Goal: Task Accomplishment & Management: Manage account settings

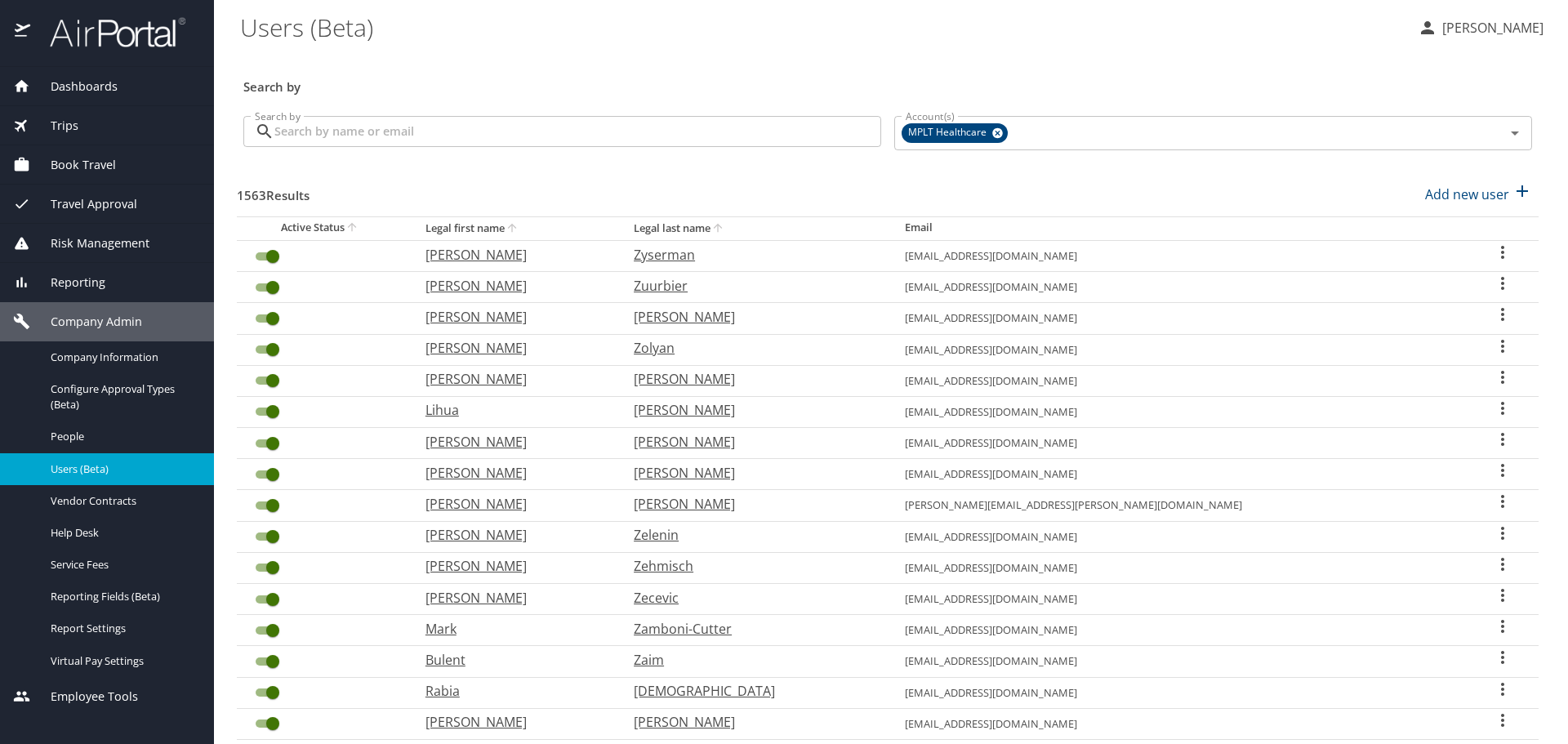
click at [486, 127] on input "Search by" at bounding box center [577, 131] width 607 height 31
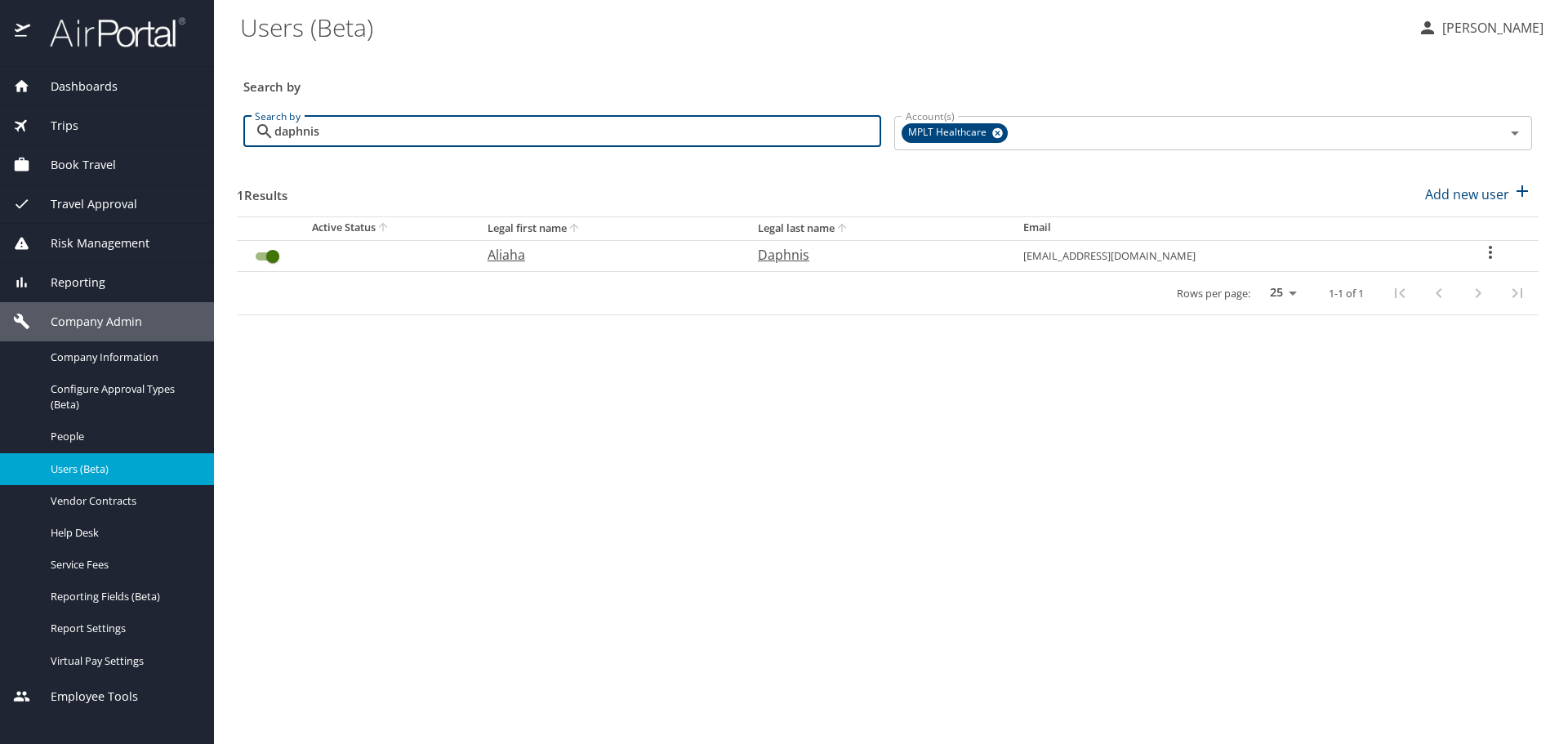
type input "daphnis"
click at [833, 258] on p "Daphnis" at bounding box center [874, 255] width 233 height 19
select select "US"
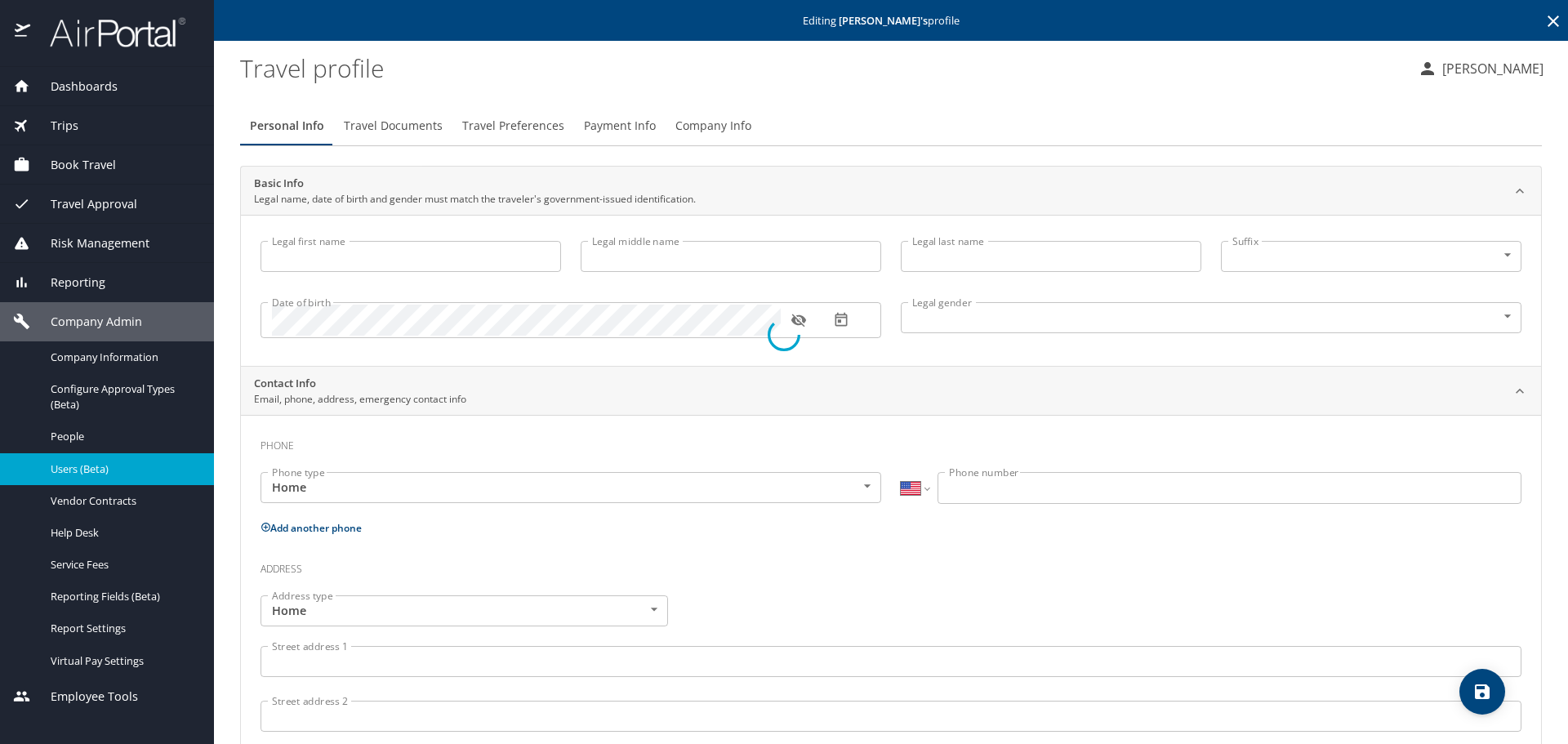
type input "Aliaha"
type input "[PERSON_NAME]"
type input "Daphnis"
type input "[DEMOGRAPHIC_DATA]"
type input "[PERSON_NAME]"
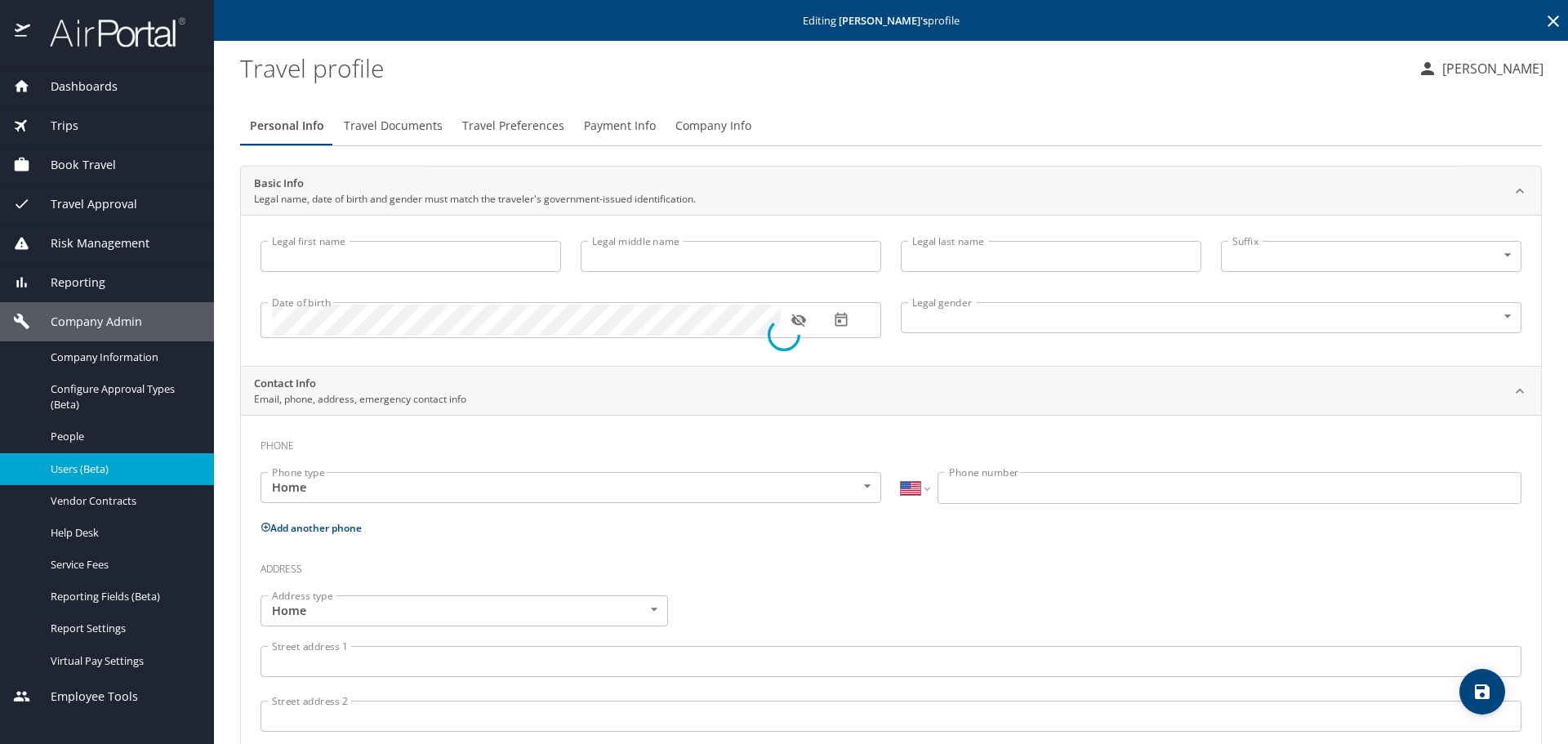
type input "Daphnis"
type input "[PHONE_NUMBER]"
select select "US"
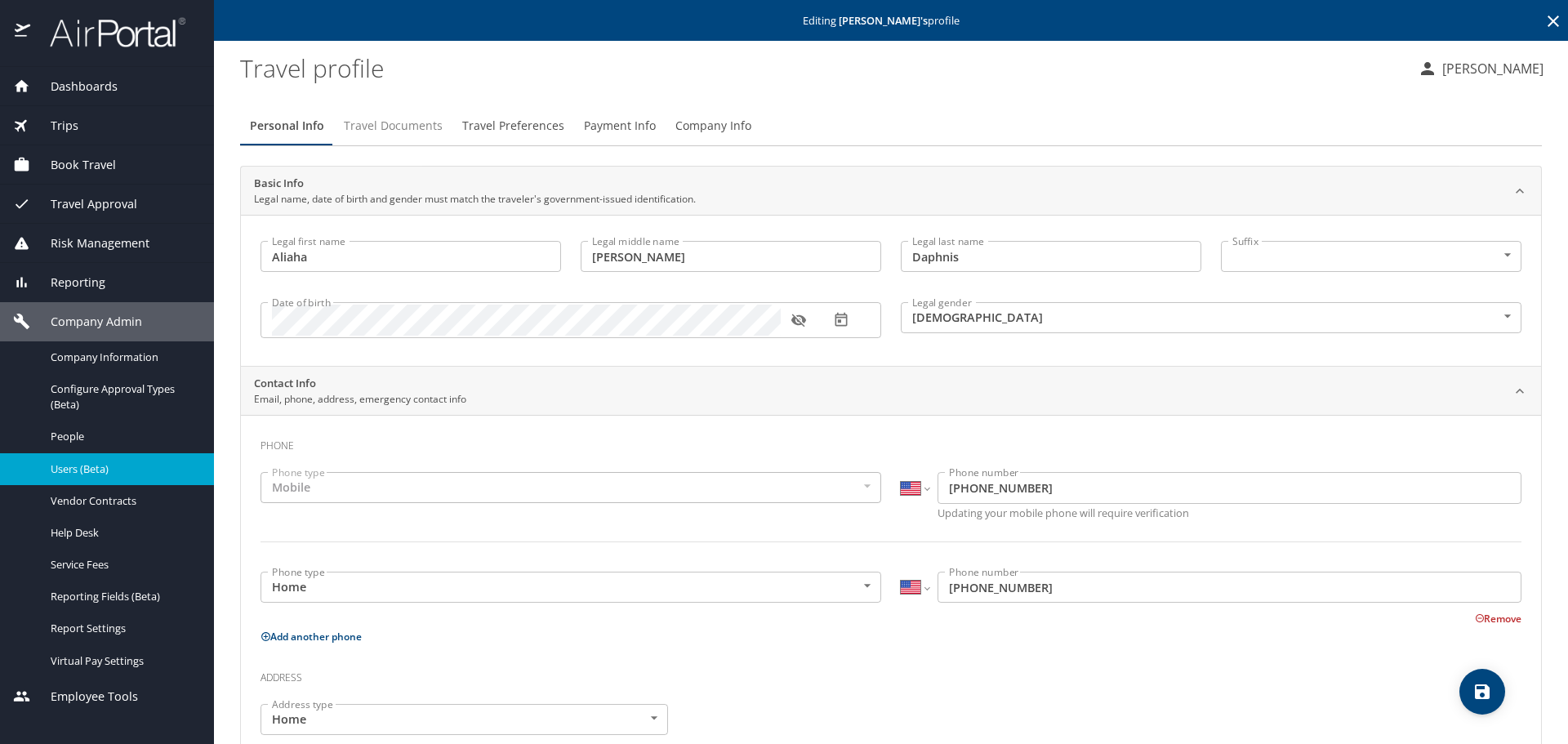
drag, startPoint x: 407, startPoint y: 123, endPoint x: 401, endPoint y: 150, distance: 27.7
click at [407, 127] on span "Travel Documents" at bounding box center [393, 126] width 99 height 20
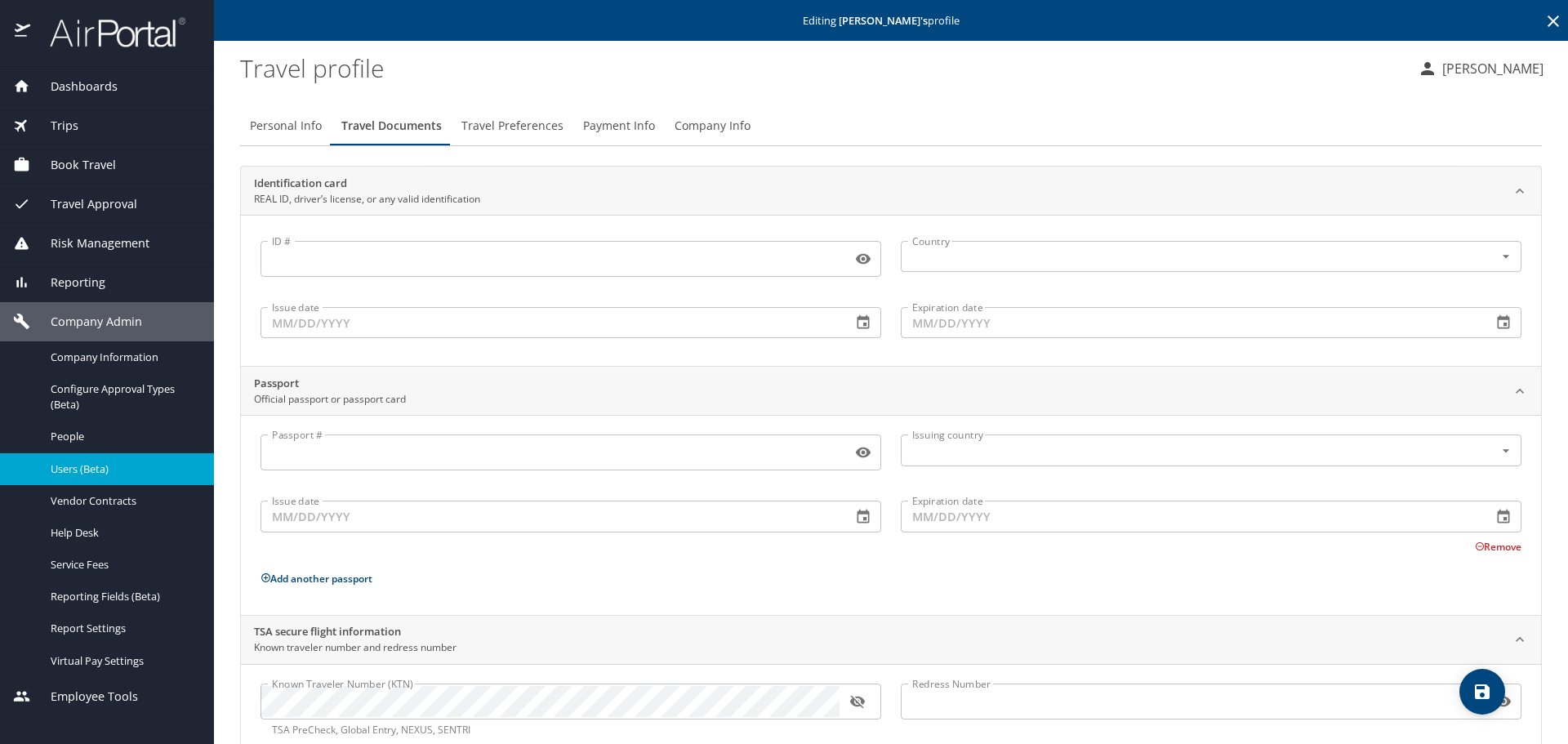
click at [514, 132] on span "Travel Preferences" at bounding box center [512, 126] width 102 height 20
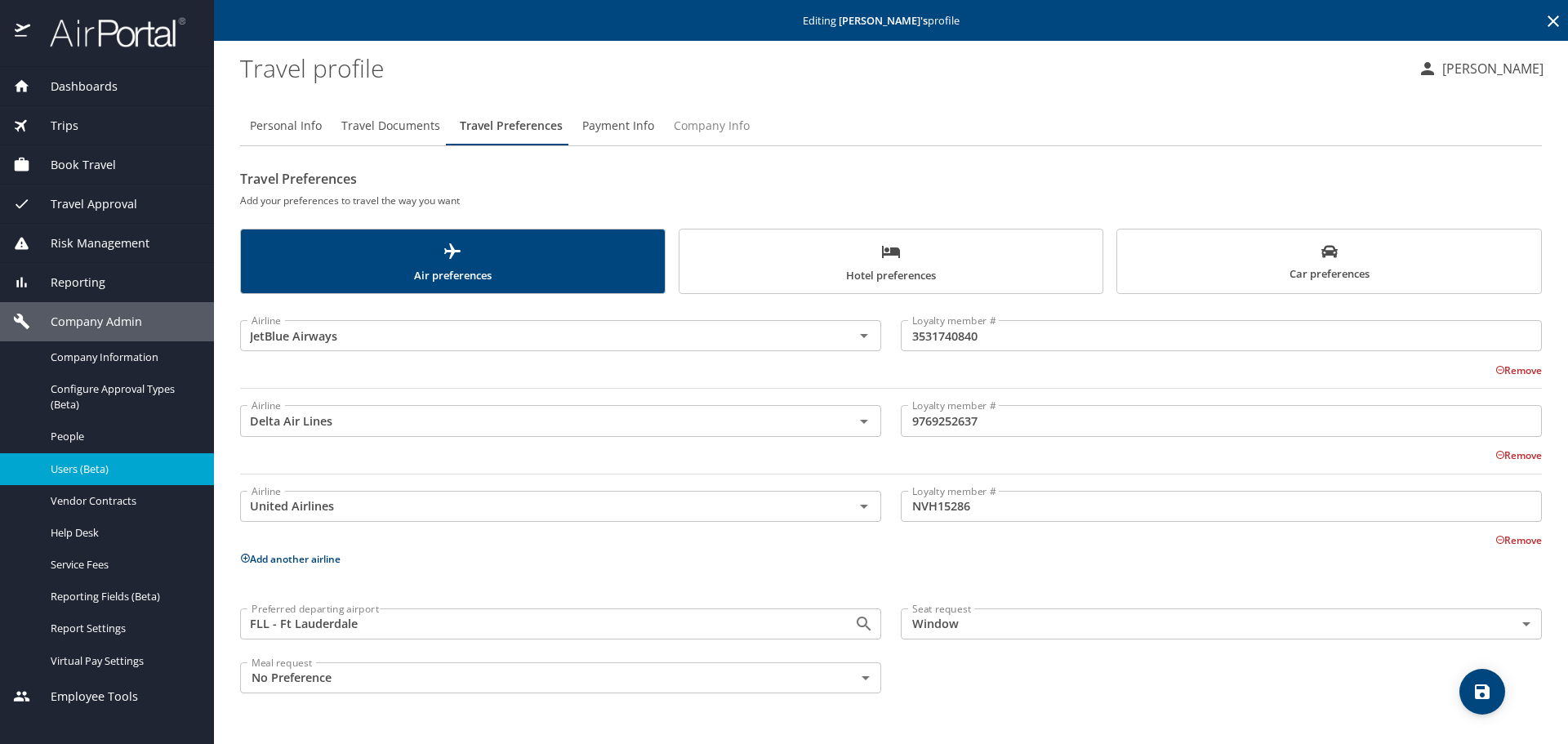
click at [718, 117] on span "Company Info" at bounding box center [711, 126] width 76 height 20
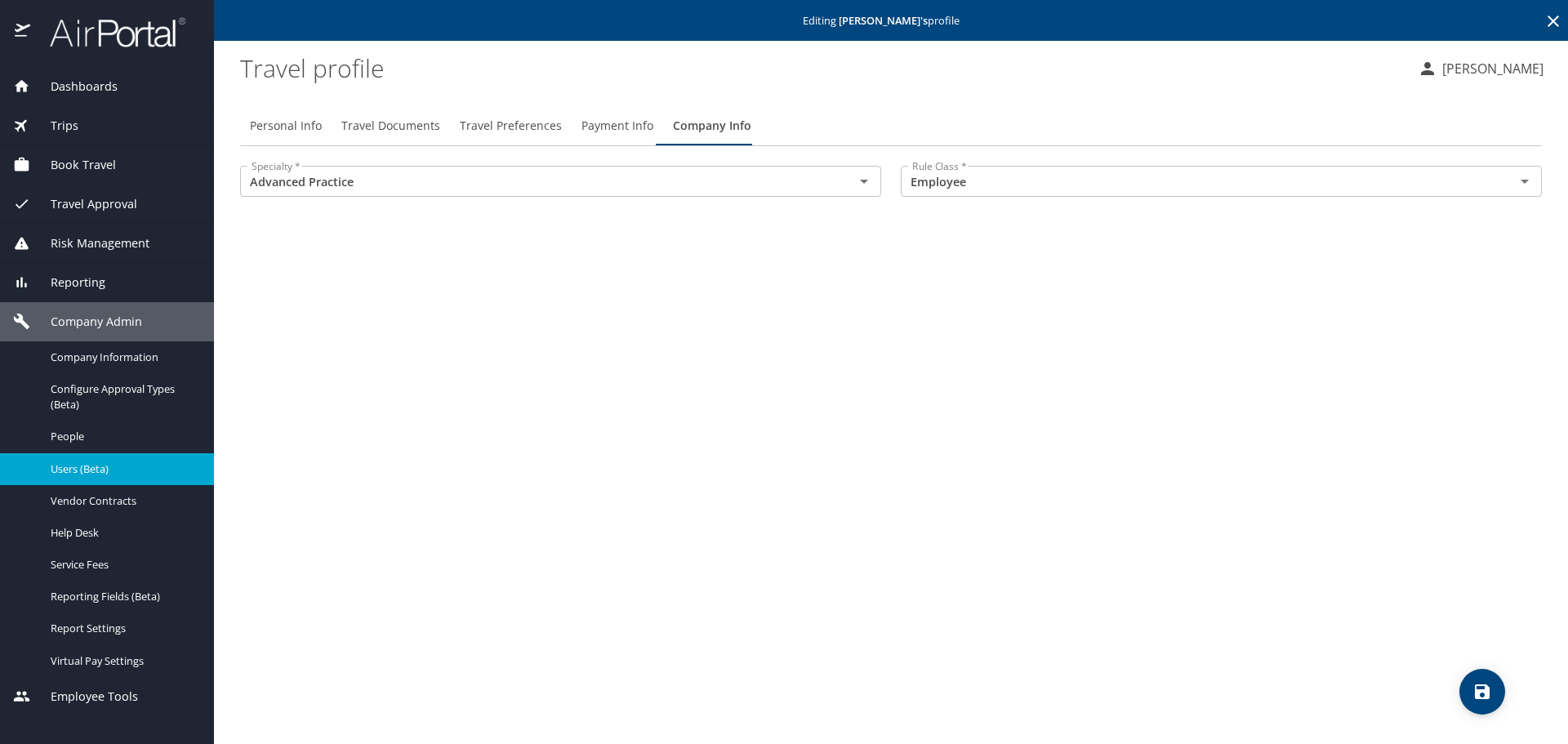
click at [612, 127] on span "Payment Info" at bounding box center [617, 126] width 72 height 20
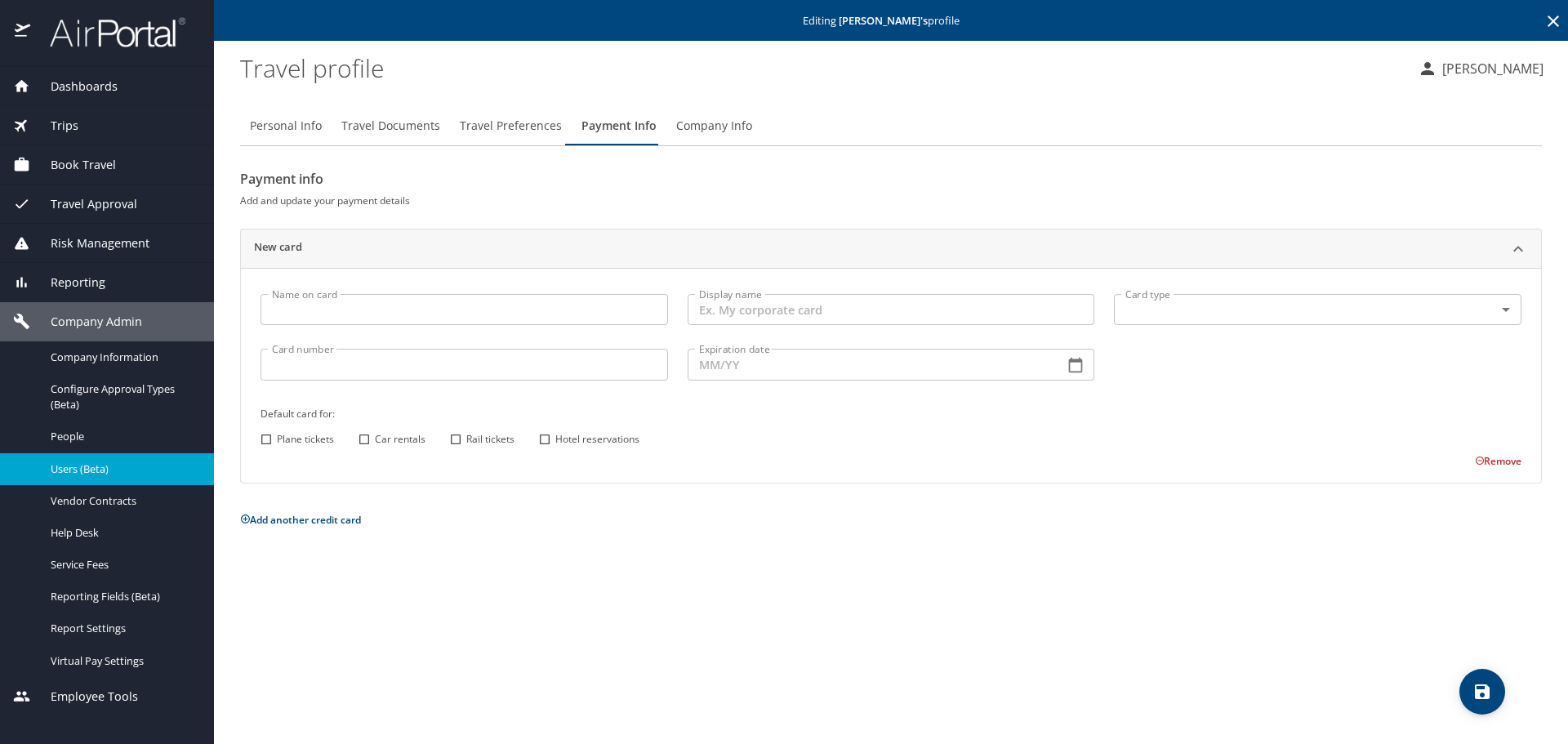
click at [535, 120] on span "Travel Preferences" at bounding box center [511, 126] width 102 height 20
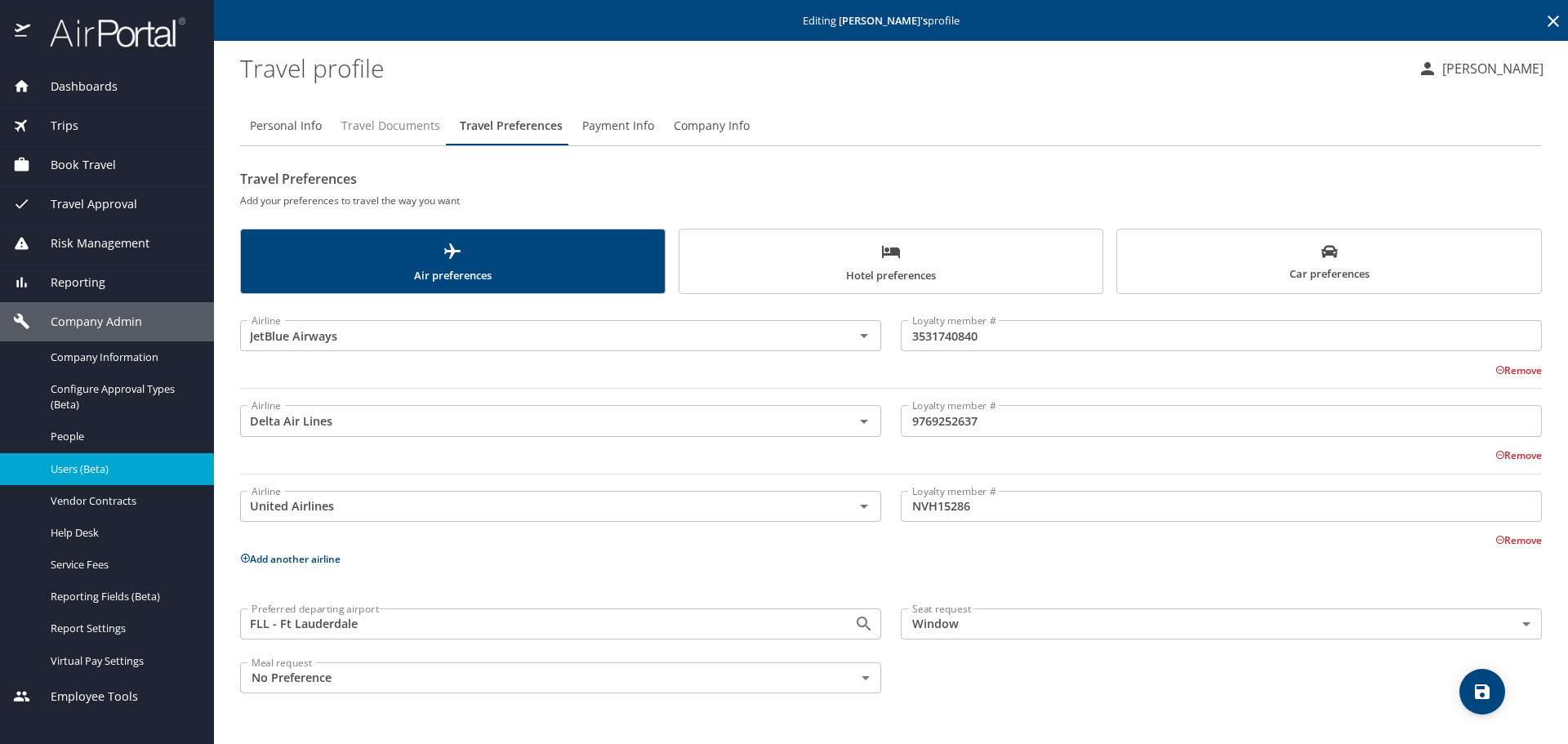
click at [399, 117] on span "Travel Documents" at bounding box center [391, 126] width 99 height 20
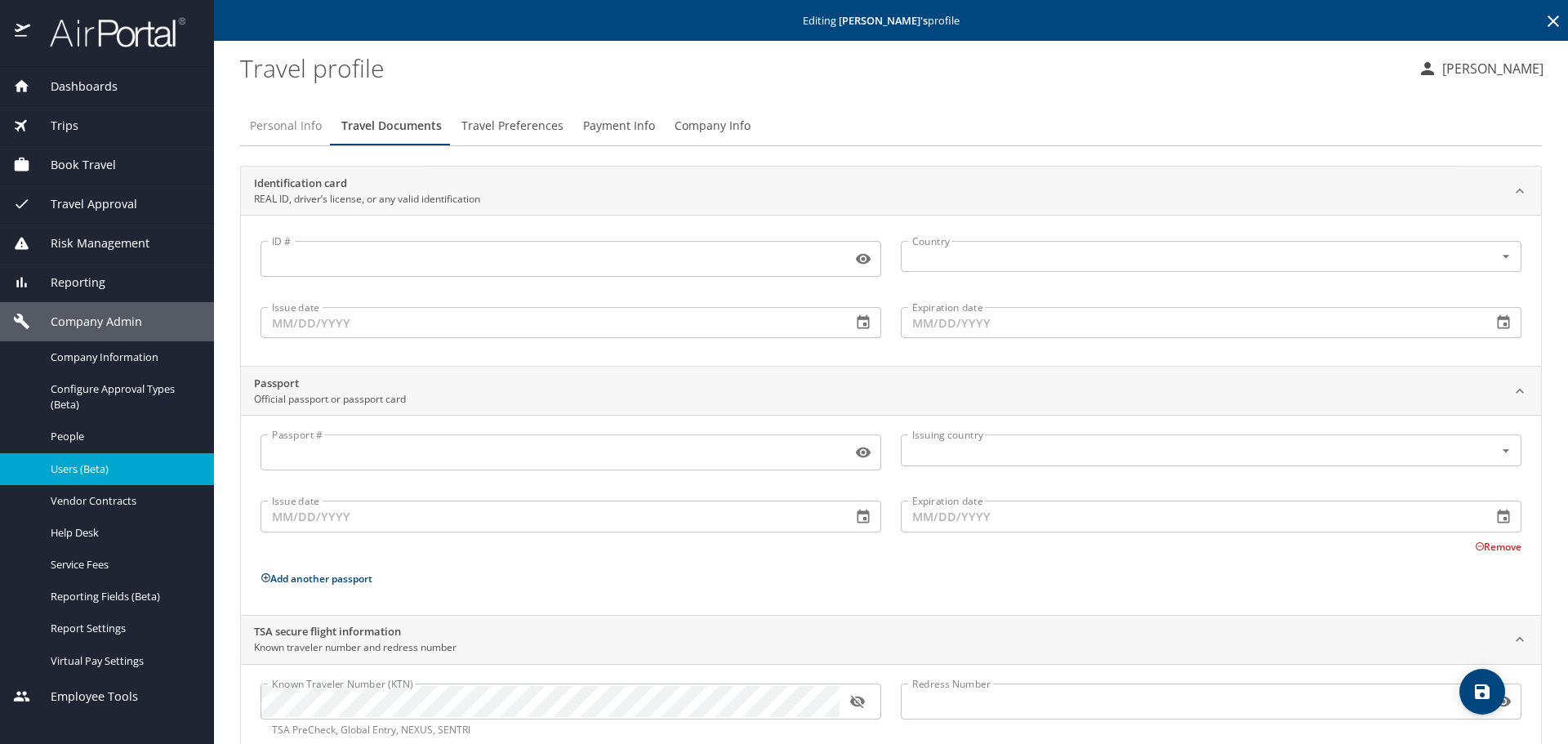
click at [282, 126] on span "Personal Info" at bounding box center [286, 126] width 72 height 20
select select "US"
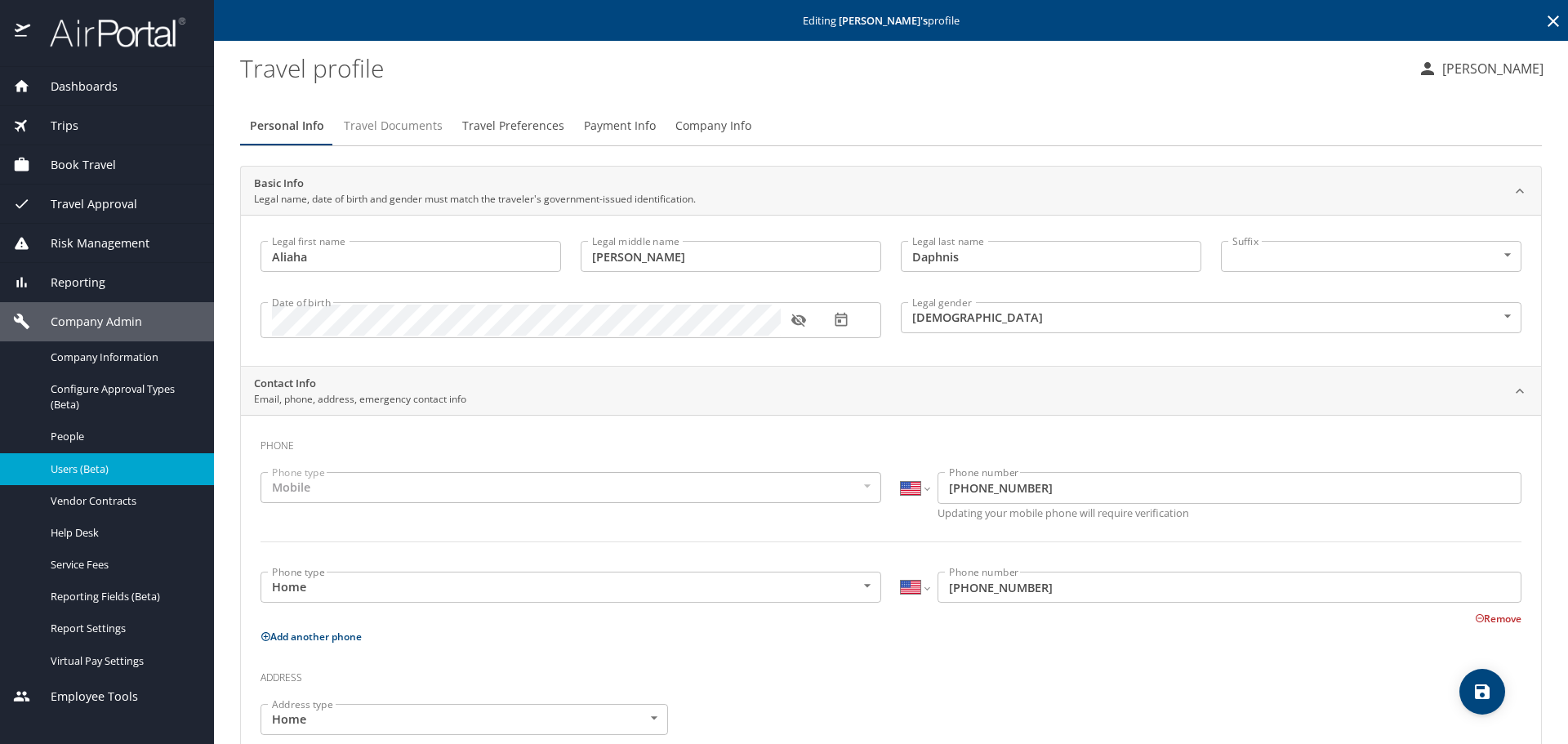
click at [399, 128] on span "Travel Documents" at bounding box center [393, 126] width 99 height 20
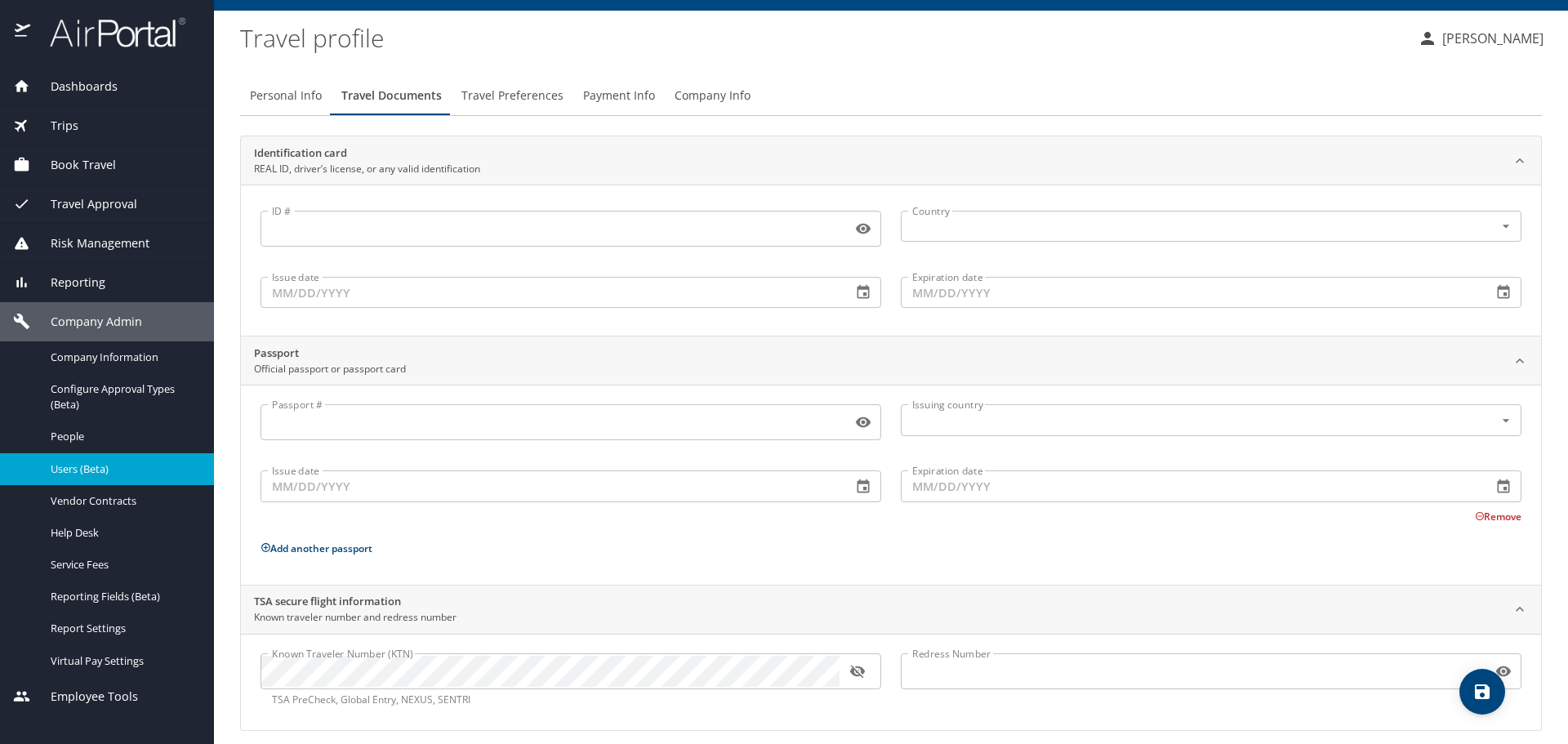
scroll to position [43, 0]
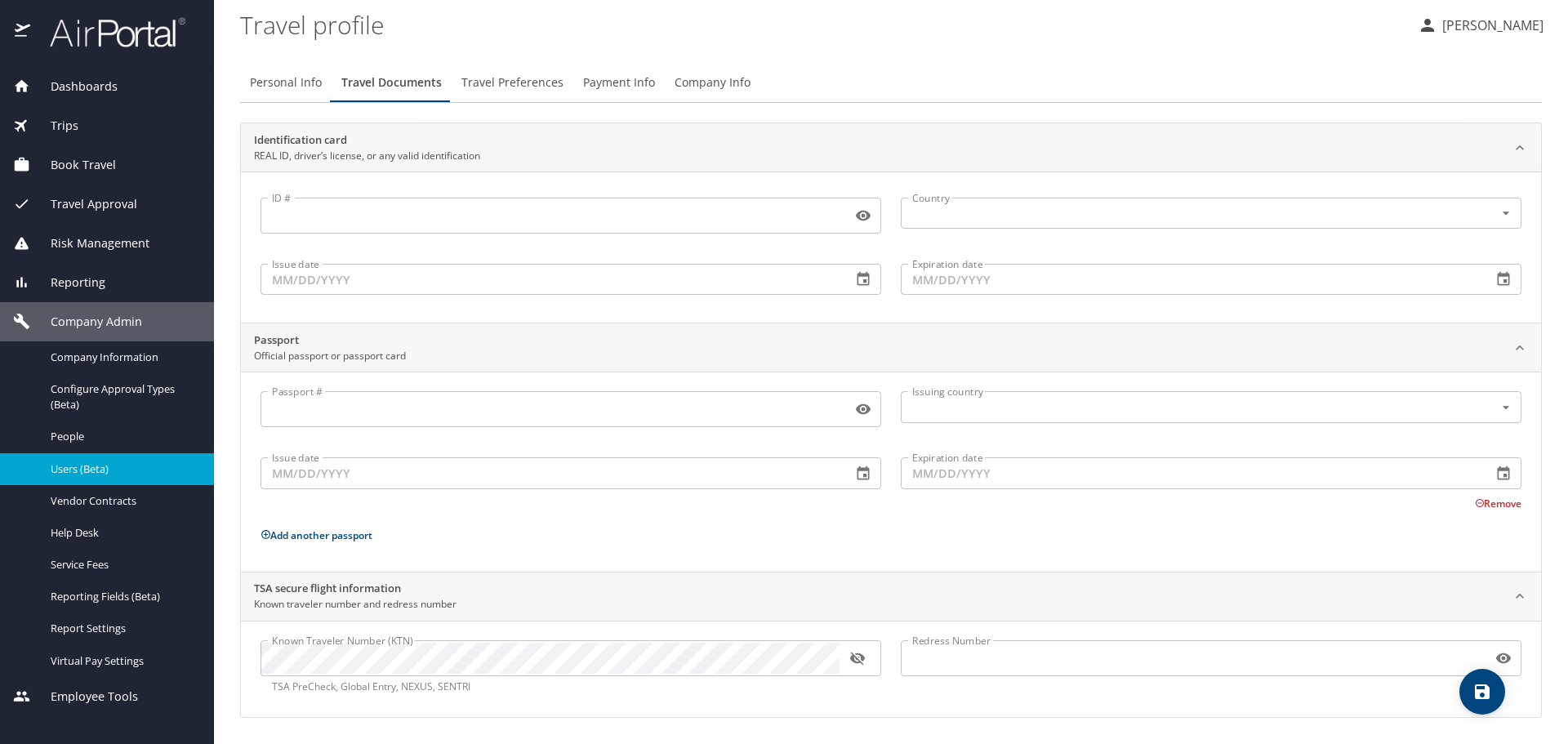
click at [291, 76] on span "Personal Info" at bounding box center [286, 83] width 72 height 20
select select "US"
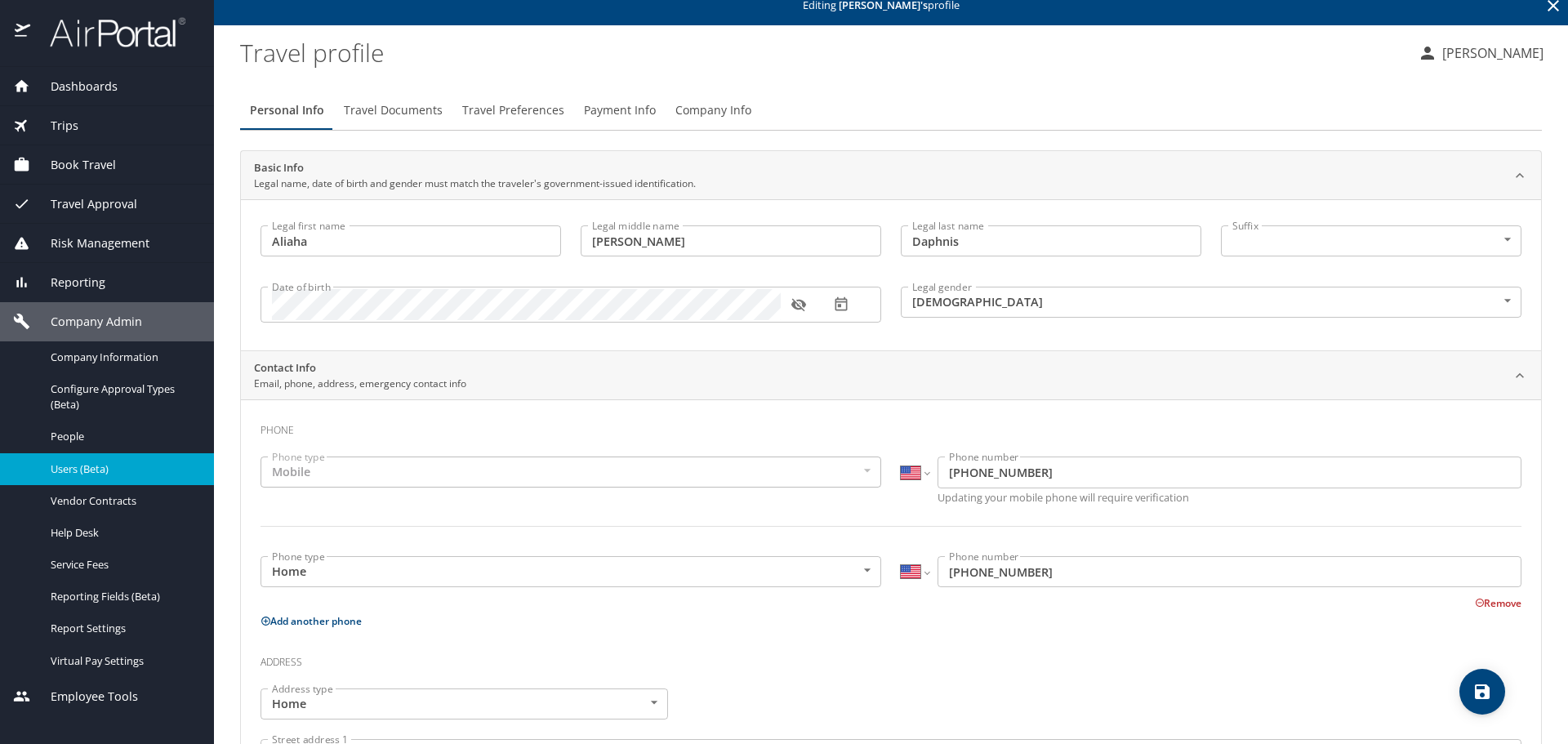
scroll to position [0, 0]
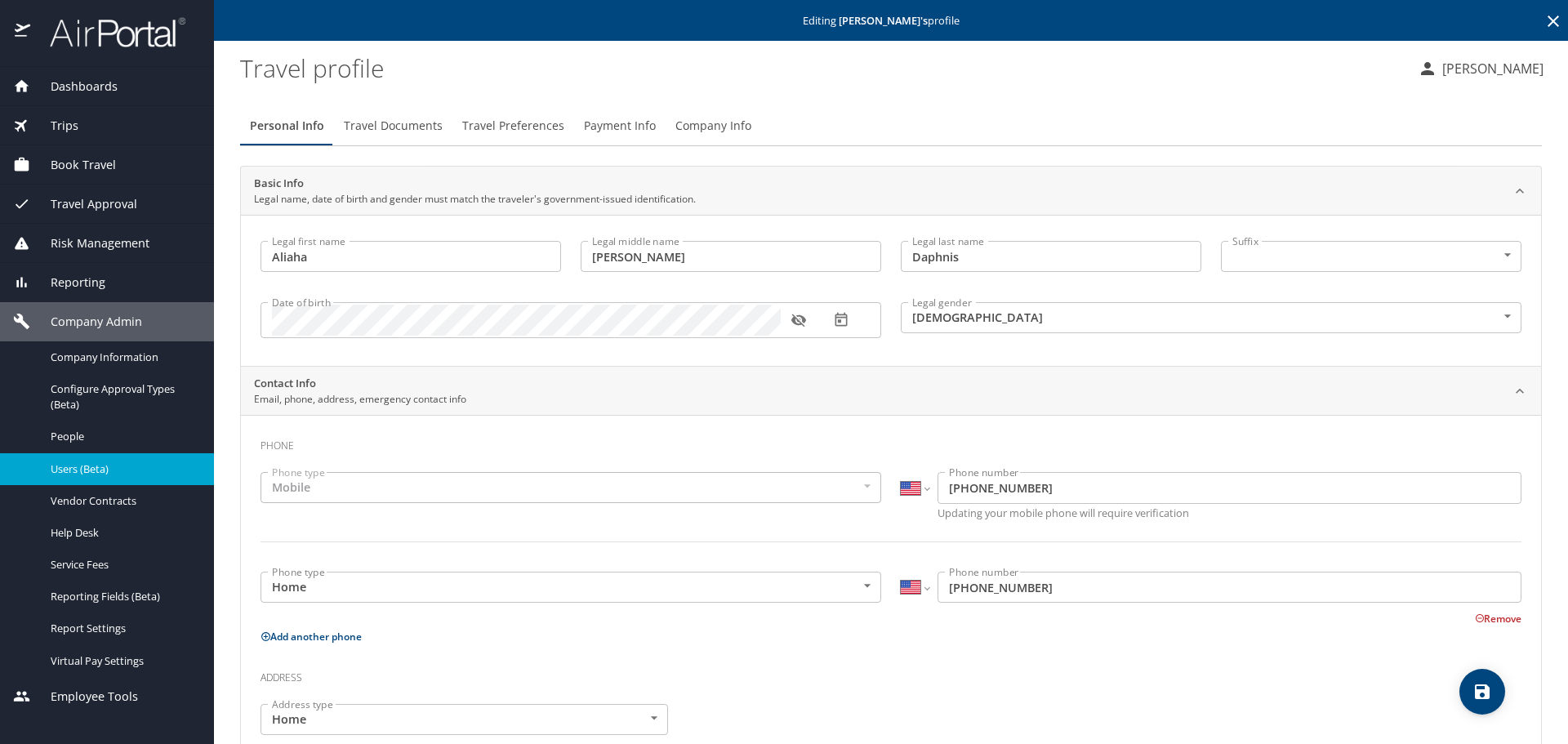
click at [1543, 28] on icon at bounding box center [1553, 21] width 19 height 19
